Goal: Information Seeking & Learning: Learn about a topic

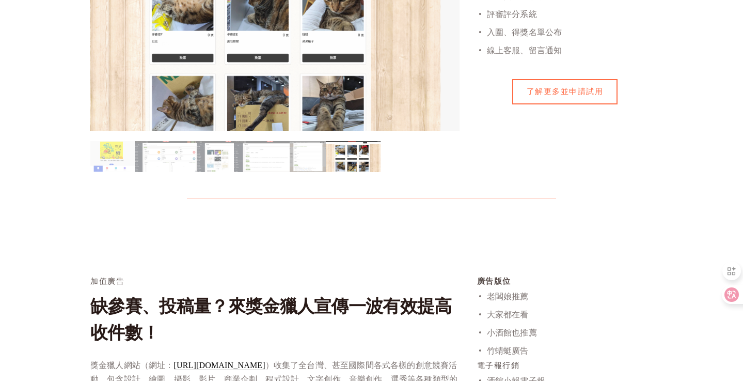
scroll to position [821, 0]
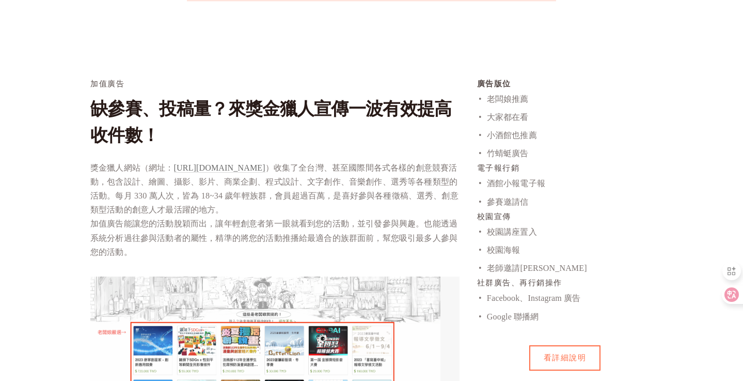
click at [232, 171] on link "[URL][DOMAIN_NAME]" at bounding box center [219, 168] width 91 height 10
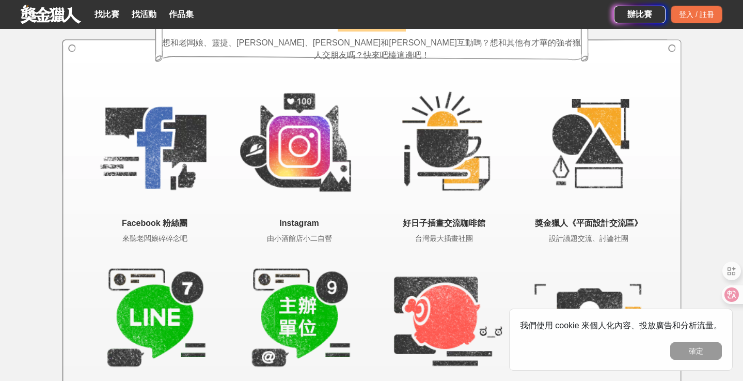
scroll to position [2183, 0]
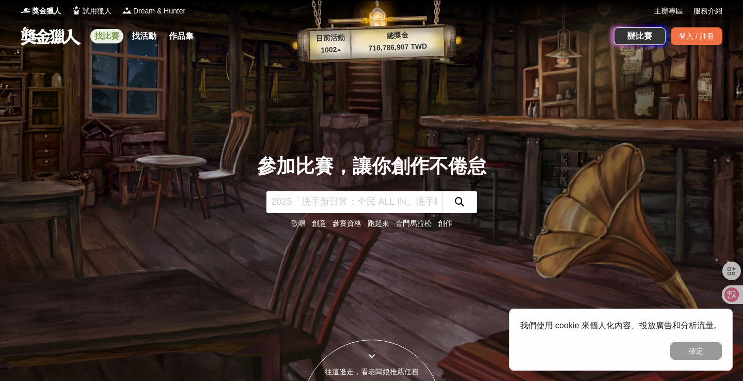
click at [100, 39] on link "找比賽" at bounding box center [106, 36] width 33 height 14
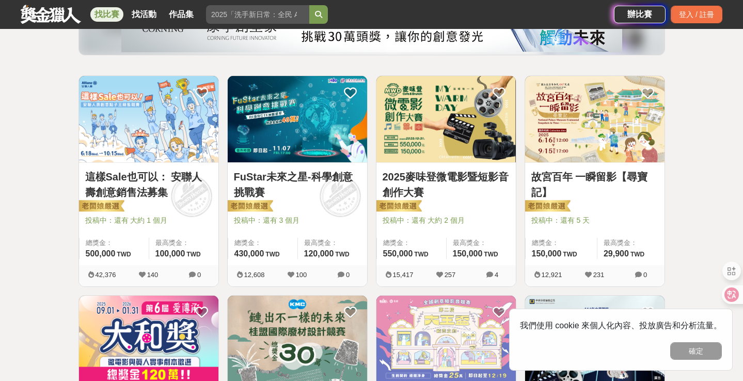
scroll to position [235, 0]
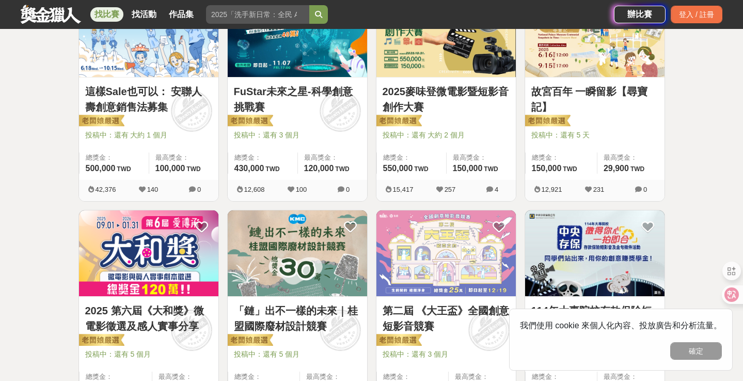
click at [284, 307] on link "「鏈」出不一樣的未來｜桂盟國際廢材設計競賽" at bounding box center [297, 318] width 127 height 31
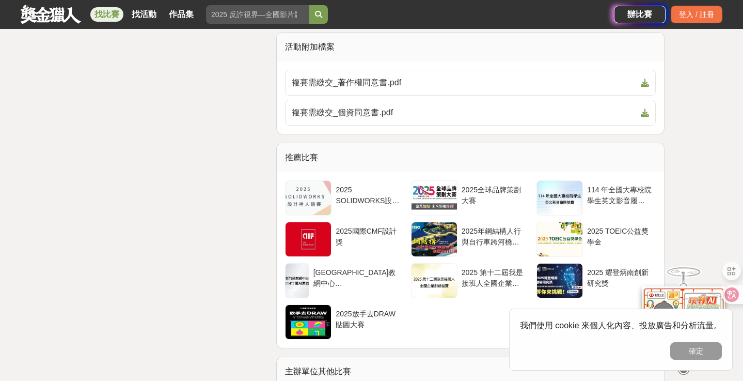
scroll to position [3102, 0]
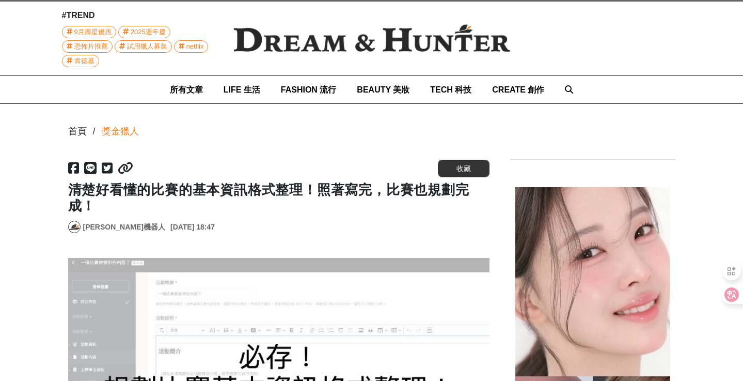
scroll to position [529, 0]
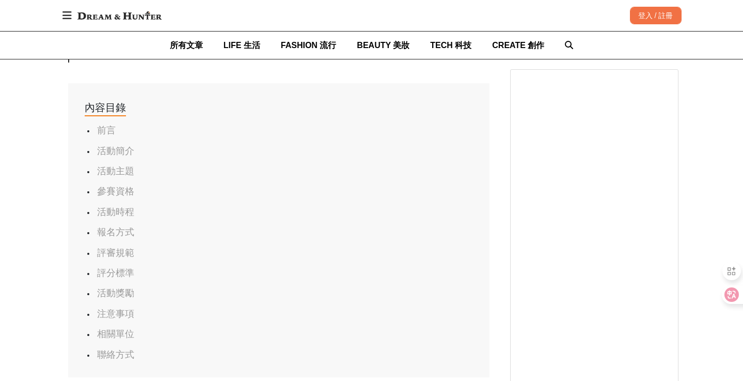
click at [116, 250] on link "評審規範" at bounding box center [115, 252] width 37 height 10
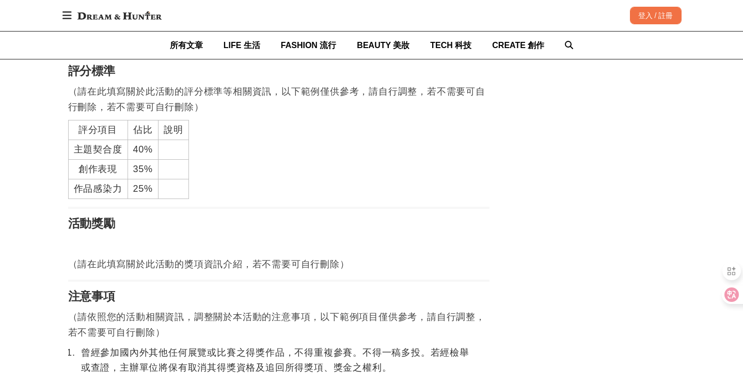
scroll to position [0, 0]
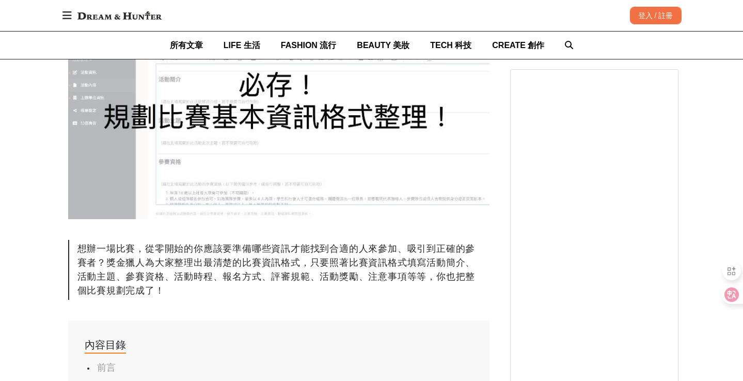
scroll to position [494, 0]
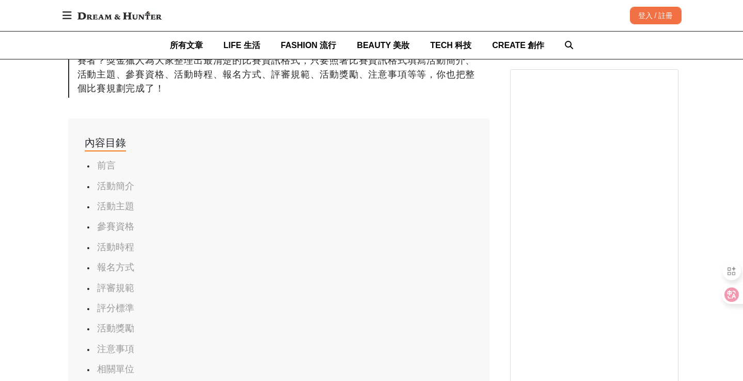
click at [126, 305] on link "評分標準" at bounding box center [115, 308] width 37 height 10
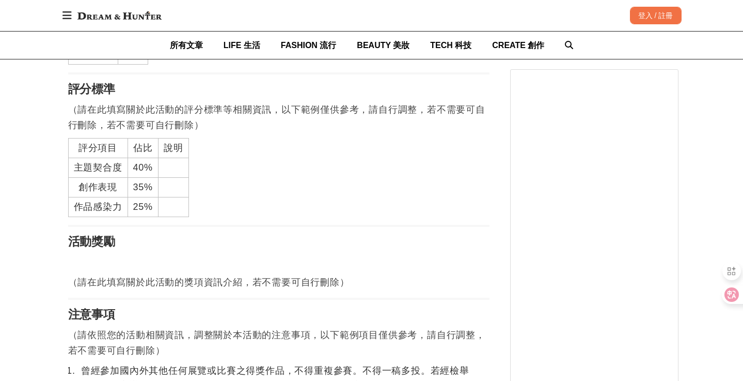
scroll to position [1467, 0]
